Goal: Information Seeking & Learning: Learn about a topic

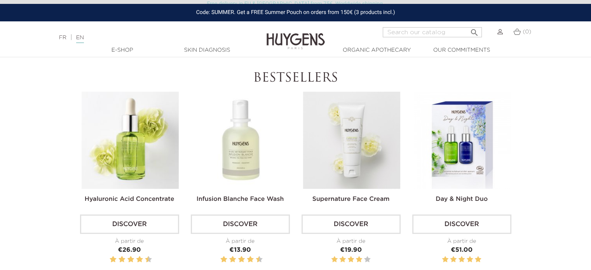
scroll to position [218, 0]
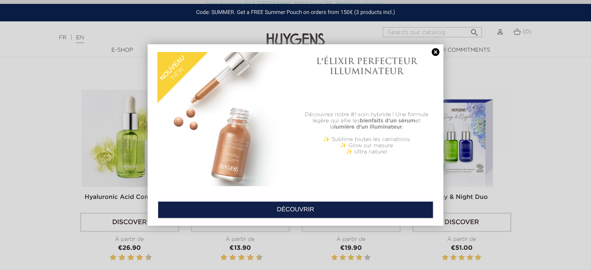
click at [435, 49] on link at bounding box center [435, 52] width 11 height 8
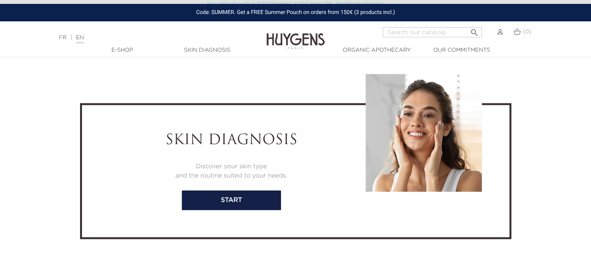
scroll to position [1569, 0]
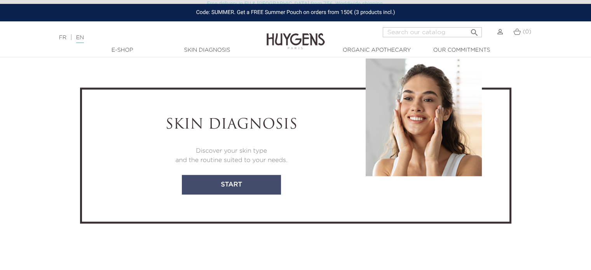
click at [255, 179] on link "start" at bounding box center [231, 184] width 99 height 19
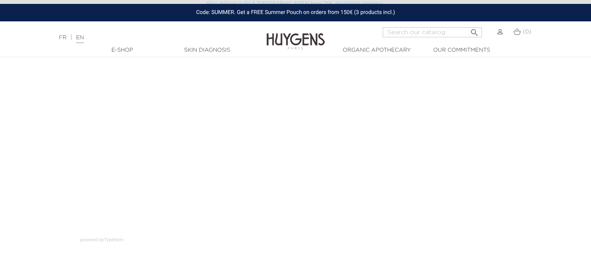
scroll to position [78, 0]
click at [529, 184] on section "Face Consultation powered by Typeform" at bounding box center [295, 133] width 591 height 221
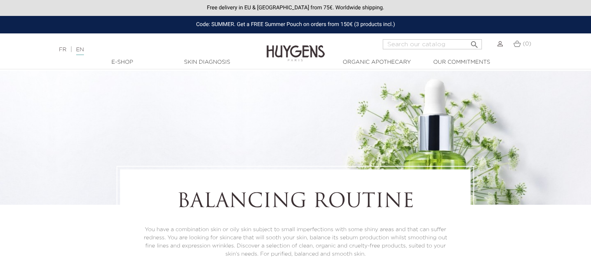
click at [521, 225] on div "Balancing routine You have a combination skin or oily skin subject to small imp…" at bounding box center [295, 224] width 591 height 117
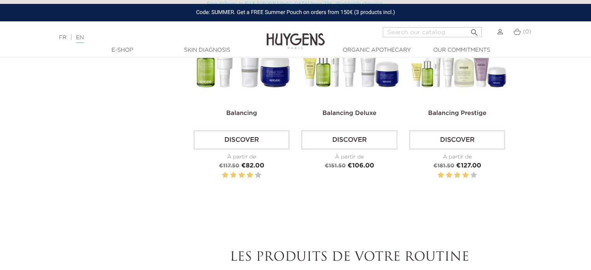
scroll to position [233, 0]
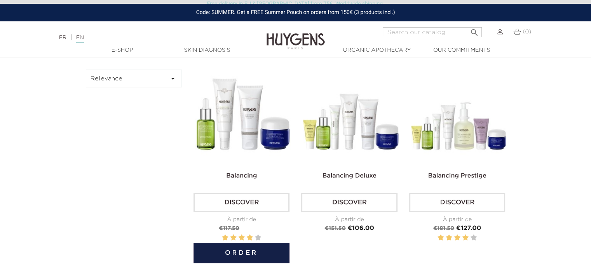
click at [235, 105] on img at bounding box center [243, 118] width 96 height 96
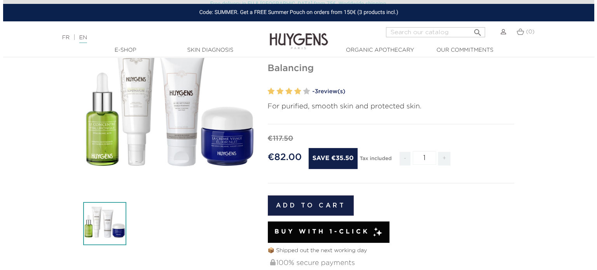
scroll to position [78, 0]
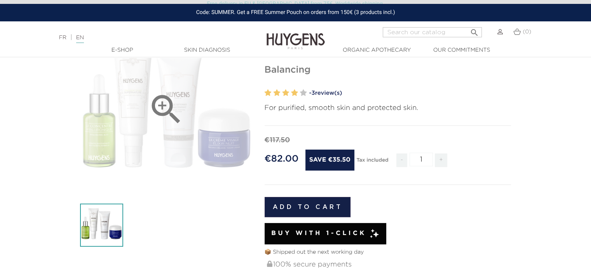
click at [158, 104] on icon "" at bounding box center [166, 109] width 39 height 39
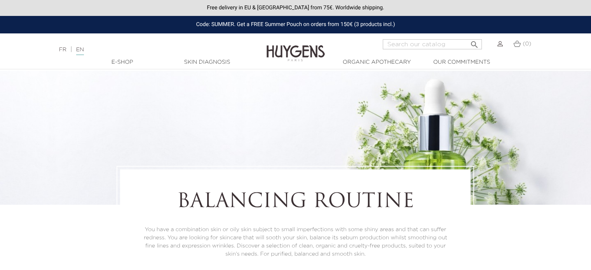
scroll to position [232, 0]
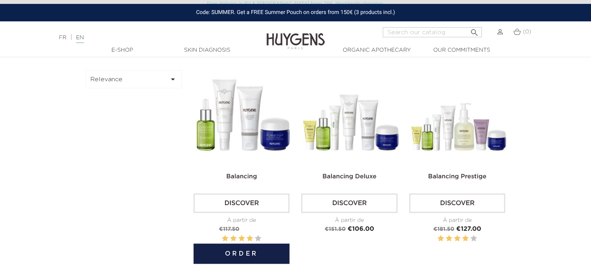
click at [240, 199] on link "Discover" at bounding box center [241, 202] width 96 height 19
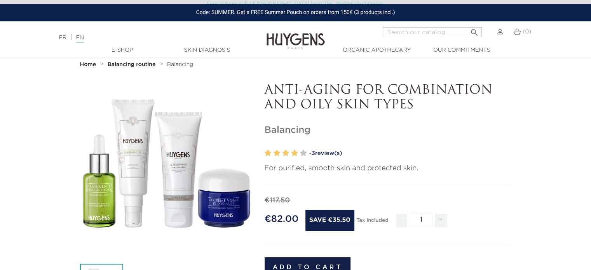
scroll to position [16, 0]
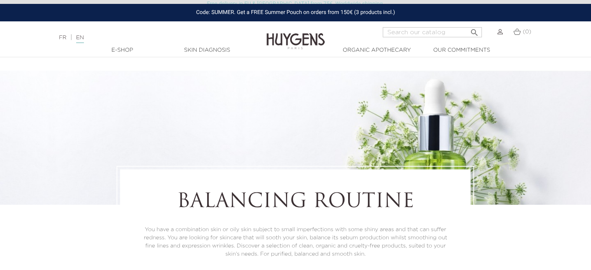
scroll to position [231, 0]
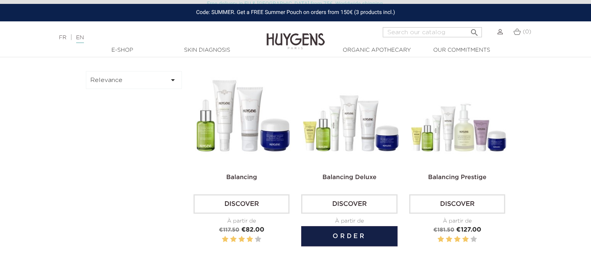
click at [357, 134] on img at bounding box center [351, 119] width 96 height 96
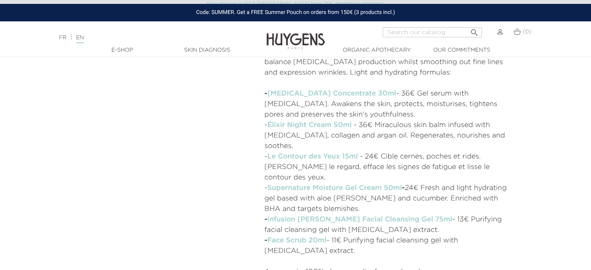
scroll to position [373, 0]
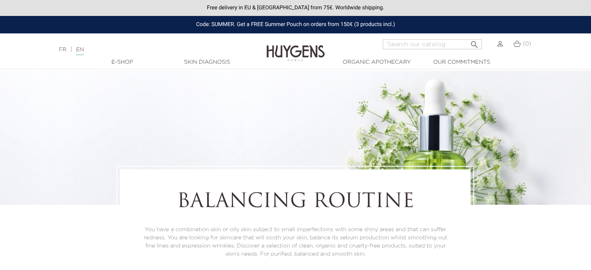
scroll to position [231, 0]
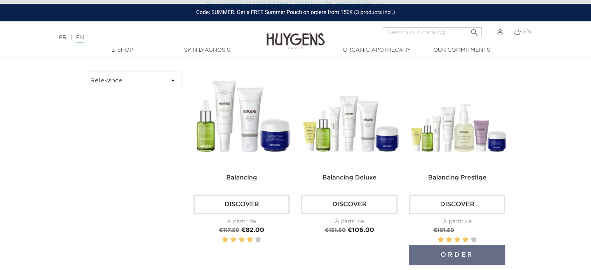
click at [457, 136] on img at bounding box center [459, 119] width 96 height 96
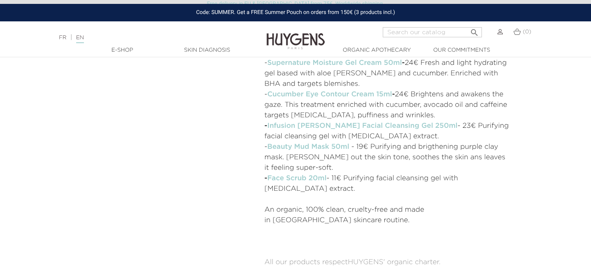
scroll to position [466, 0]
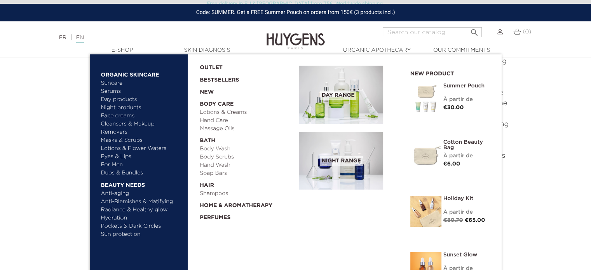
click at [118, 192] on link "Anti-aging" at bounding box center [141, 194] width 81 height 8
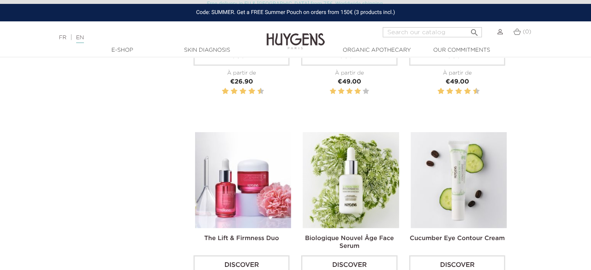
scroll to position [373, 0]
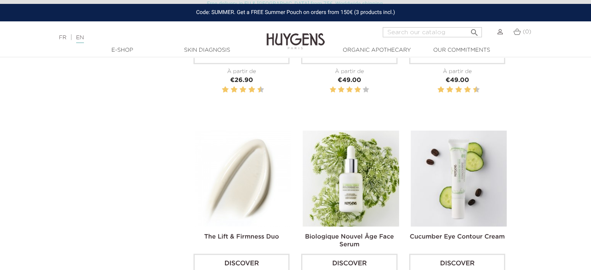
click at [225, 186] on img at bounding box center [243, 179] width 96 height 96
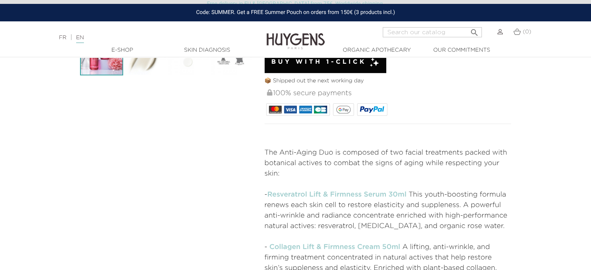
scroll to position [249, 0]
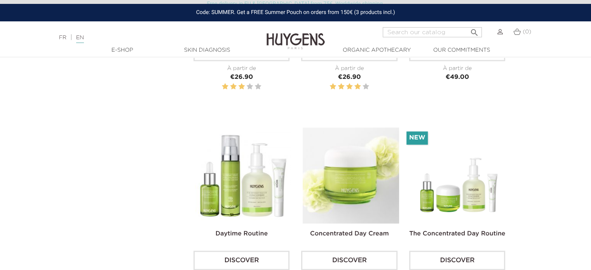
scroll to position [1196, 0]
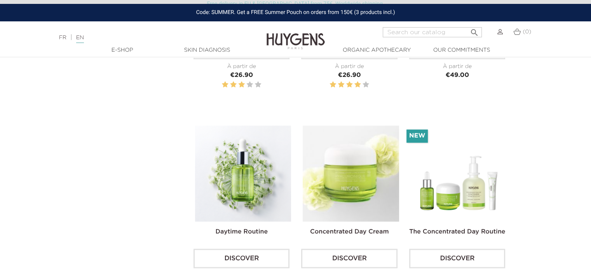
click at [230, 182] on img at bounding box center [243, 173] width 96 height 96
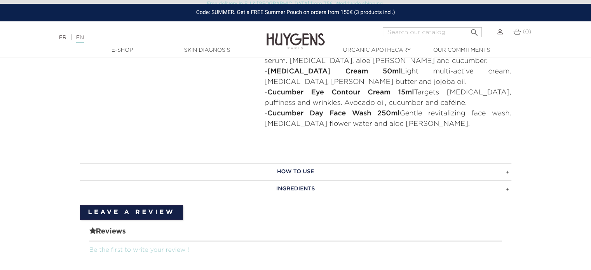
scroll to position [388, 0]
click at [290, 168] on h3 "HOW TO USE" at bounding box center [295, 170] width 431 height 17
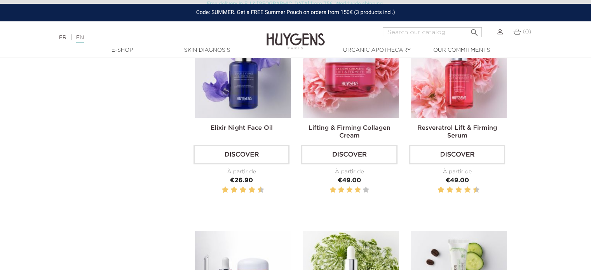
scroll to position [202, 0]
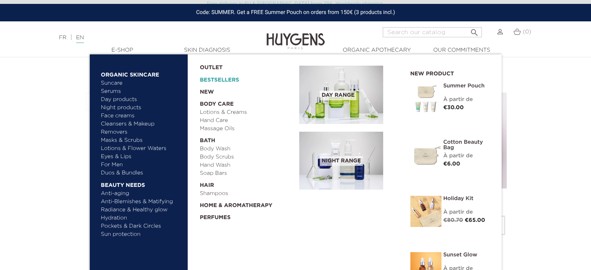
click at [222, 80] on link "Bestsellers" at bounding box center [243, 78] width 87 height 12
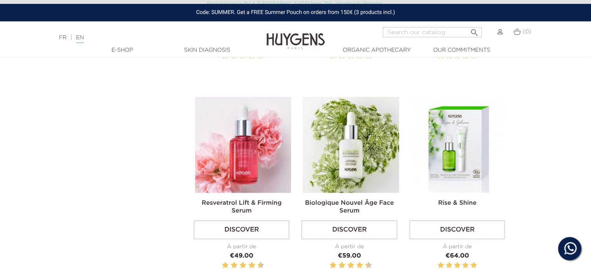
scroll to position [1227, 0]
